Goal: Find specific page/section: Find specific page/section

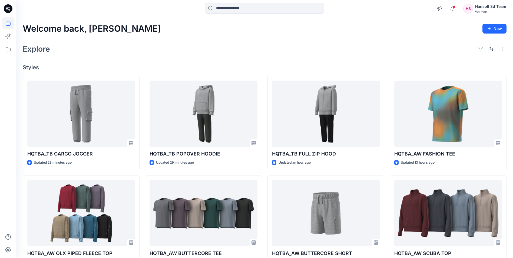
scroll to position [286, 0]
drag, startPoint x: 404, startPoint y: 49, endPoint x: 515, endPoint y: 47, distance: 111.7
click at [404, 49] on div "Explore" at bounding box center [265, 48] width 484 height 13
click at [299, 51] on div "Explore" at bounding box center [265, 48] width 484 height 13
click at [324, 49] on div "Explore" at bounding box center [265, 48] width 484 height 13
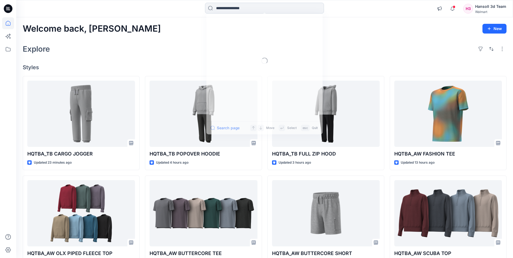
click at [269, 8] on input at bounding box center [264, 8] width 119 height 11
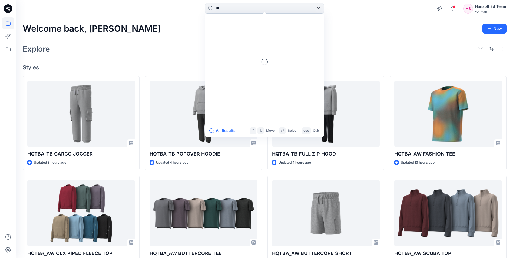
type input "*"
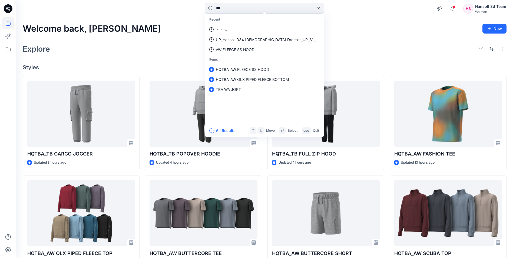
type input "****"
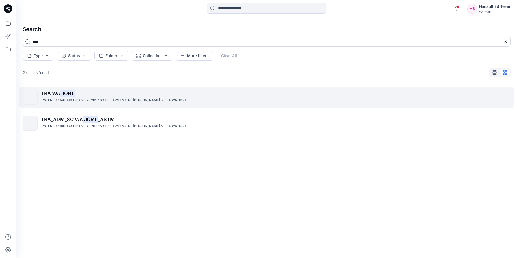
click at [66, 96] on mark "JORT" at bounding box center [67, 94] width 15 height 8
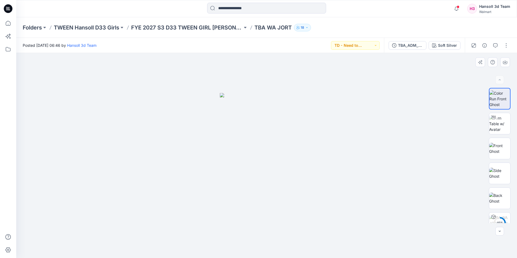
click at [386, 150] on div at bounding box center [266, 155] width 501 height 205
click at [411, 47] on div "TBA_ADM_SC WA JORT_ASTM" at bounding box center [410, 45] width 25 height 6
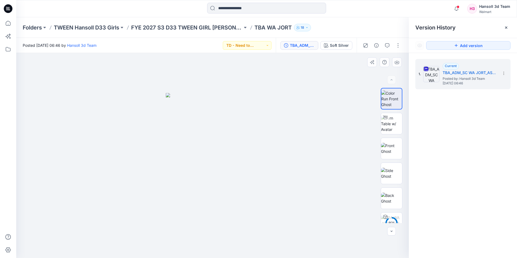
drag, startPoint x: 275, startPoint y: 108, endPoint x: 227, endPoint y: 82, distance: 54.8
click at [276, 107] on div at bounding box center [212, 155] width 393 height 205
drag, startPoint x: 8, startPoint y: 11, endPoint x: 119, endPoint y: 0, distance: 111.3
click at [8, 11] on icon at bounding box center [8, 8] width 9 height 9
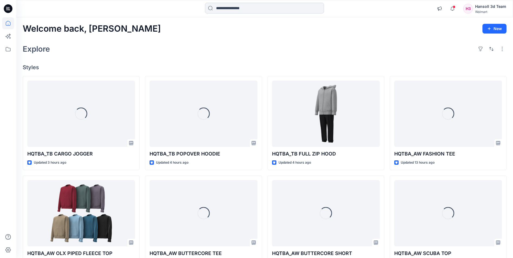
click at [237, 9] on input at bounding box center [264, 8] width 119 height 11
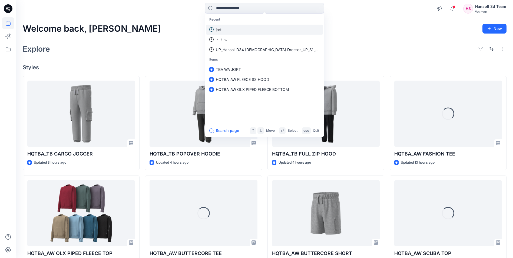
click at [233, 33] on link "jort" at bounding box center [264, 30] width 117 height 10
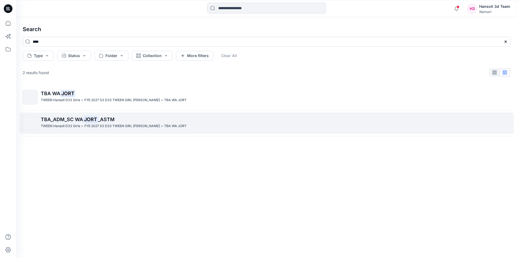
click at [74, 126] on p "TWEEN Hansoll D33 Girls" at bounding box center [60, 126] width 39 height 6
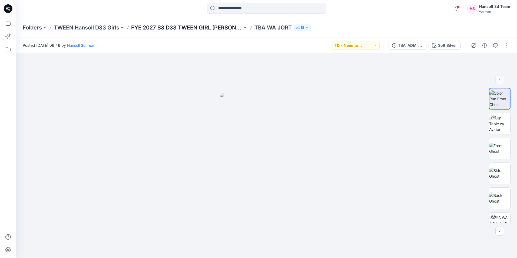
click at [196, 29] on p "FYE 2027 S3 D33 TWEEN GIRL [PERSON_NAME]" at bounding box center [186, 28] width 111 height 8
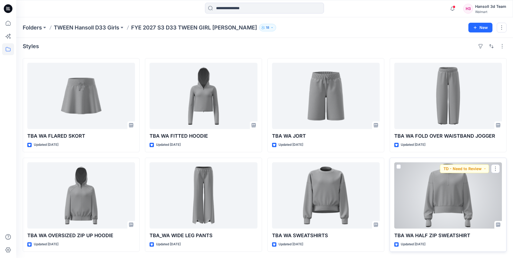
scroll to position [3, 0]
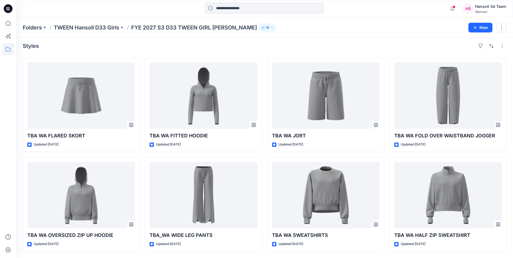
click at [377, 19] on div "Folders TWEEN Hansoll D33 Girls FYE 2027 S3 D33 TWEEN GIRL [PERSON_NAME] 18 New" at bounding box center [264, 27] width 497 height 21
click at [8, 11] on icon at bounding box center [8, 8] width 9 height 9
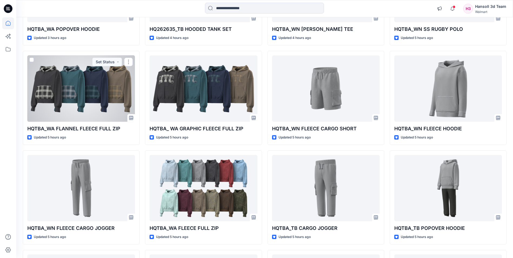
scroll to position [110, 0]
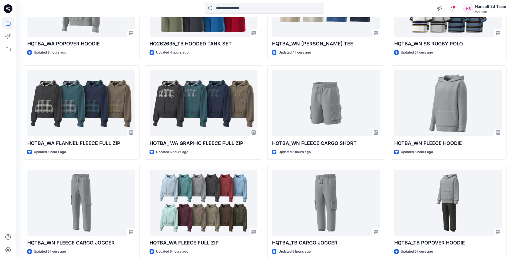
click at [10, 10] on icon at bounding box center [8, 8] width 9 height 17
